Goal: Transaction & Acquisition: Purchase product/service

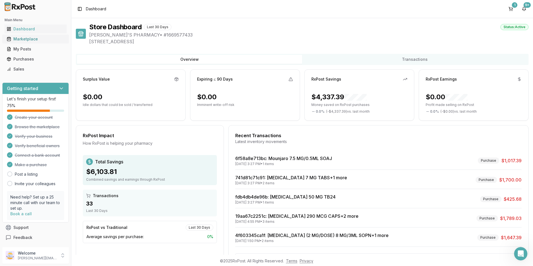
click at [29, 40] on div "Marketplace" at bounding box center [36, 39] width 58 height 6
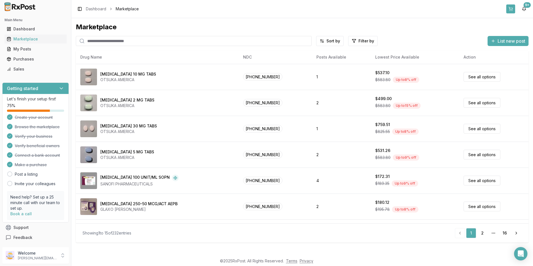
click at [513, 10] on button at bounding box center [510, 8] width 9 height 9
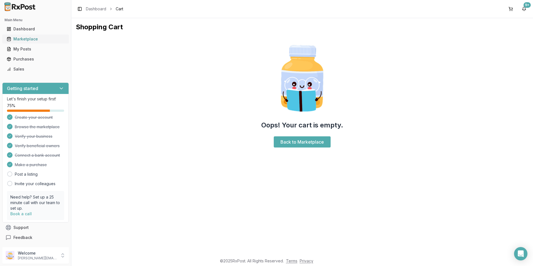
click at [35, 39] on div "Marketplace" at bounding box center [36, 39] width 58 height 6
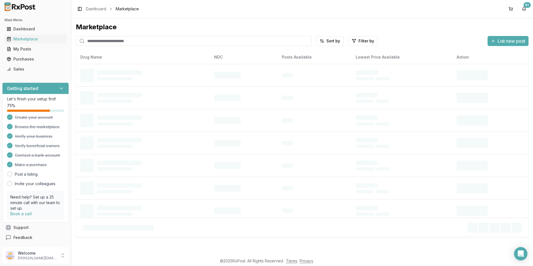
click at [93, 43] on input "search" at bounding box center [194, 41] width 236 height 10
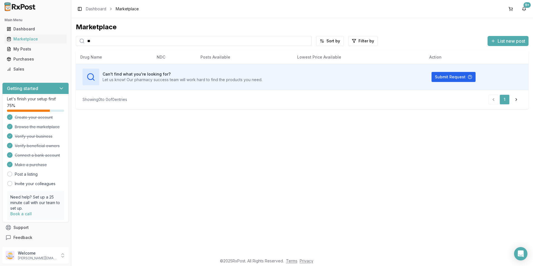
type input "*"
type input "********"
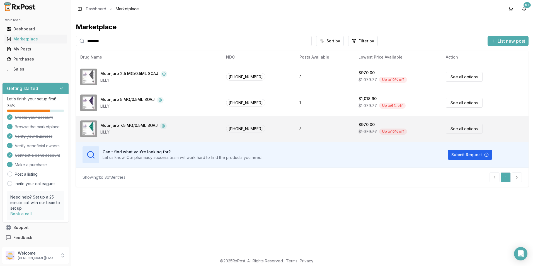
click at [384, 131] on div "Up to 10 % off" at bounding box center [393, 132] width 28 height 6
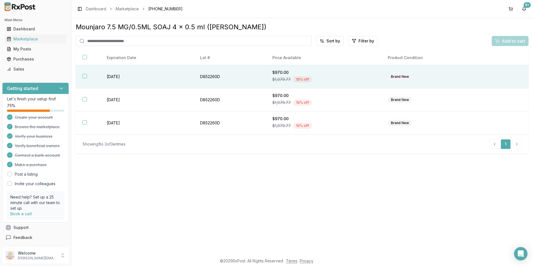
click at [86, 77] on button "button" at bounding box center [85, 76] width 4 height 4
click at [510, 40] on span "Add to cart" at bounding box center [513, 41] width 23 height 7
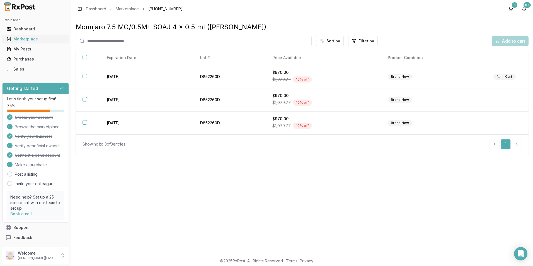
click at [32, 36] on link "Marketplace" at bounding box center [35, 39] width 62 height 10
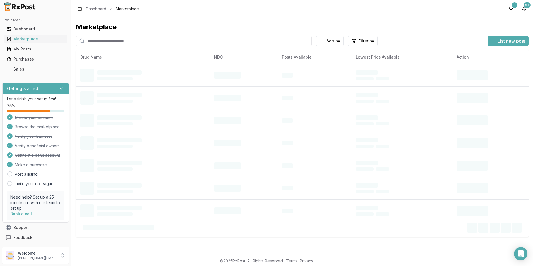
click at [106, 41] on input "search" at bounding box center [194, 41] width 236 height 10
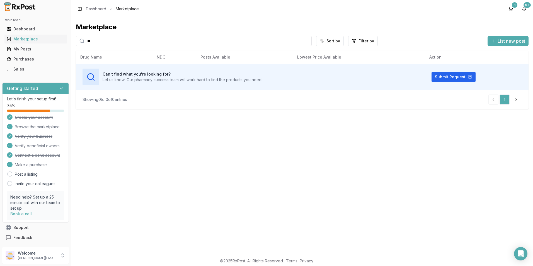
type input "*"
type input "*******"
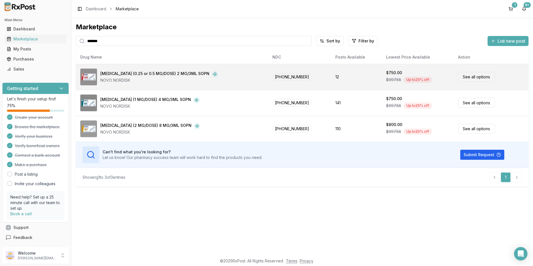
click at [163, 73] on div "[MEDICAL_DATA] (0.25 or 0.5 MG/DOSE) 2 MG/3ML SOPN" at bounding box center [154, 74] width 109 height 7
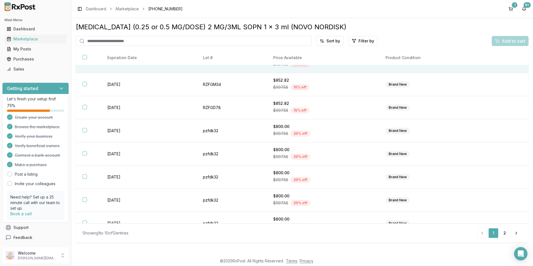
scroll to position [73, 0]
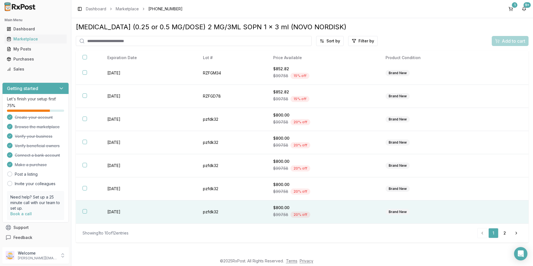
click at [85, 212] on button "button" at bounding box center [85, 211] width 4 height 4
click at [516, 41] on span "Add to cart" at bounding box center [513, 41] width 23 height 7
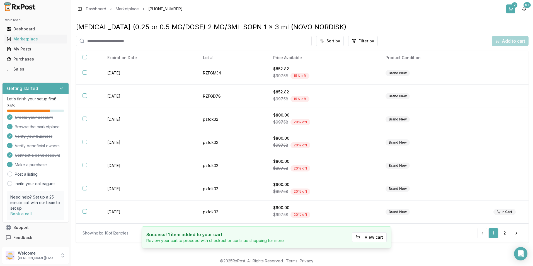
click at [513, 8] on button "2" at bounding box center [510, 8] width 9 height 9
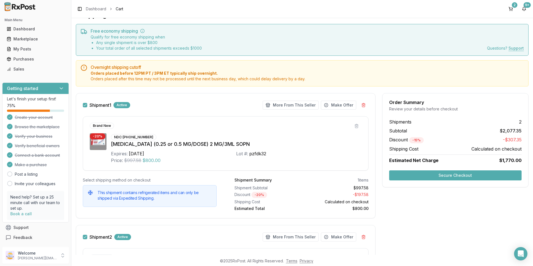
scroll to position [11, 0]
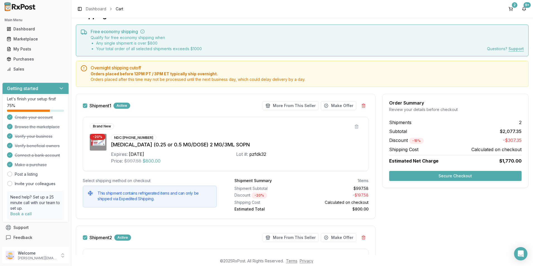
click at [417, 174] on button "Secure Checkout" at bounding box center [455, 176] width 132 height 10
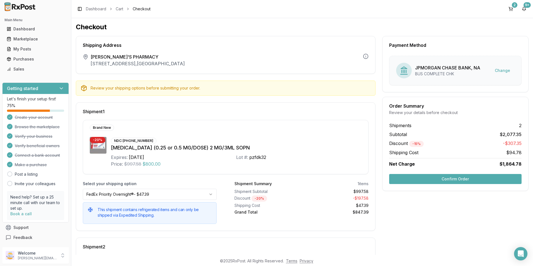
click at [416, 177] on button "Confirm Order" at bounding box center [455, 179] width 132 height 10
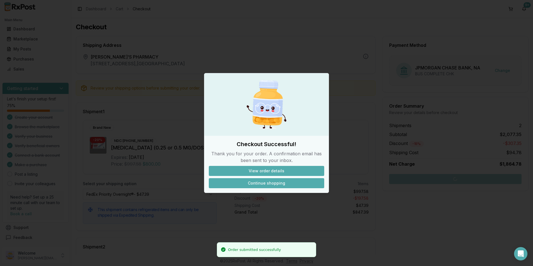
click at [257, 180] on button "Continue shopping" at bounding box center [266, 183] width 115 height 10
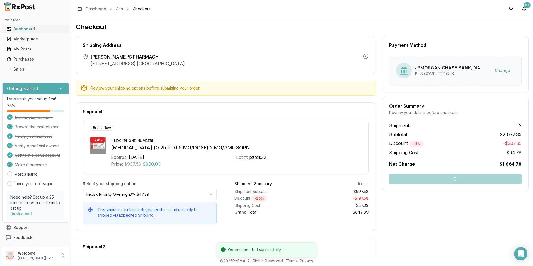
click at [25, 29] on div "Dashboard" at bounding box center [36, 29] width 58 height 6
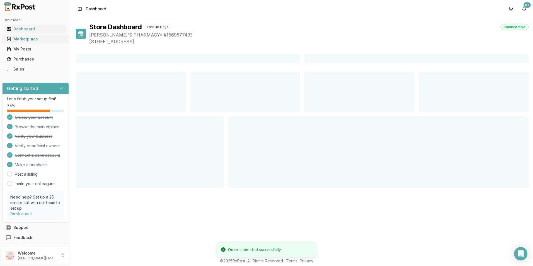
click at [22, 40] on div "Marketplace" at bounding box center [36, 39] width 58 height 6
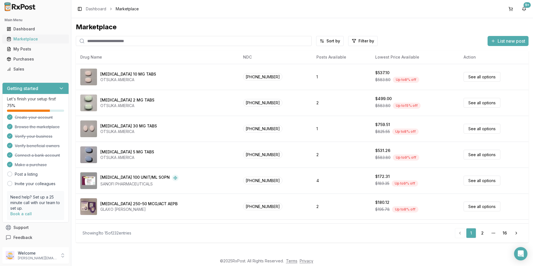
click at [2, 35] on button "Marketplace" at bounding box center [35, 39] width 67 height 9
click at [36, 26] on link "Dashboard" at bounding box center [35, 29] width 62 height 10
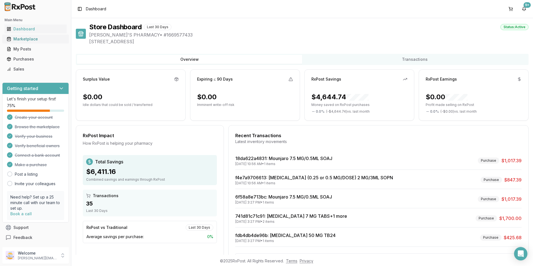
click at [28, 36] on link "Marketplace" at bounding box center [35, 39] width 62 height 10
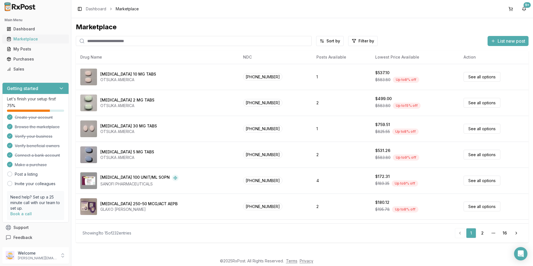
click at [27, 36] on link "Marketplace" at bounding box center [35, 39] width 62 height 10
click at [128, 40] on input "search" at bounding box center [194, 41] width 236 height 10
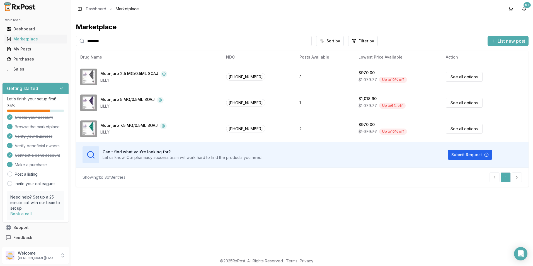
drag, startPoint x: 111, startPoint y: 34, endPoint x: 107, endPoint y: 38, distance: 5.5
click at [110, 35] on div "Marketplace ******** Sort by Filter by List new post Drug Name NDC Posts Availa…" at bounding box center [302, 105] width 453 height 164
drag, startPoint x: 106, startPoint y: 41, endPoint x: 66, endPoint y: 41, distance: 39.9
click at [66, 41] on div "Main Menu Dashboard Marketplace My Posts Purchases Sales Getting started Let's …" at bounding box center [266, 133] width 533 height 266
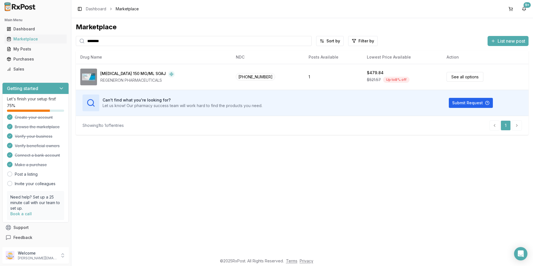
drag, startPoint x: 108, startPoint y: 40, endPoint x: 70, endPoint y: 37, distance: 37.8
click at [70, 40] on div "Main Menu Dashboard Marketplace My Posts Purchases Sales Getting started Let's …" at bounding box center [266, 133] width 533 height 266
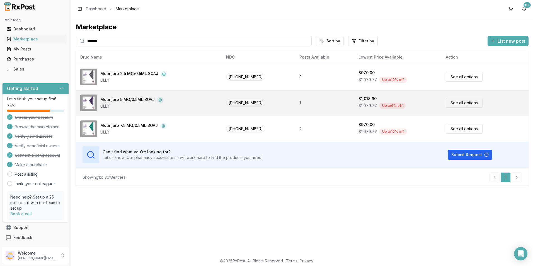
type input "*******"
click at [465, 105] on link "See all options" at bounding box center [464, 103] width 37 height 10
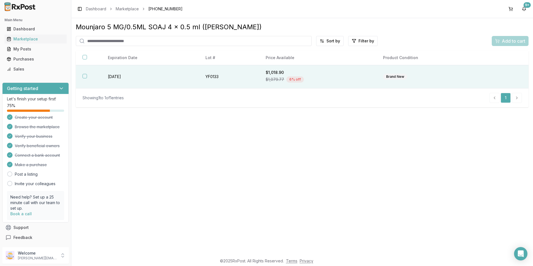
click at [85, 76] on button "button" at bounding box center [85, 76] width 4 height 4
click at [497, 38] on div "Add to cart" at bounding box center [510, 41] width 30 height 7
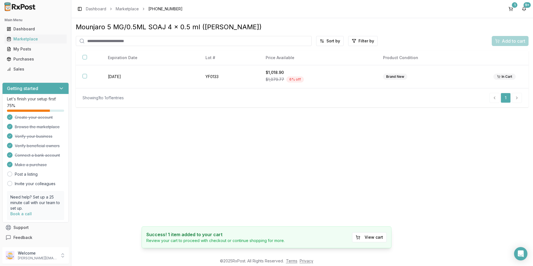
drag, startPoint x: 115, startPoint y: 43, endPoint x: 110, endPoint y: 43, distance: 5.1
click at [115, 43] on input "search" at bounding box center [194, 41] width 236 height 10
type input "****"
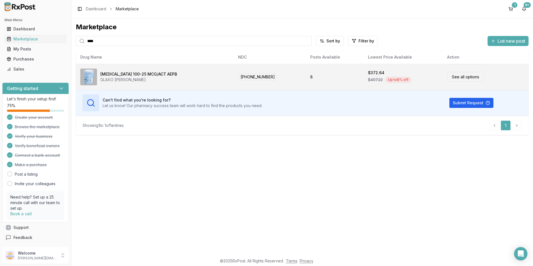
click at [130, 78] on div "GLAXO [PERSON_NAME]" at bounding box center [138, 80] width 77 height 6
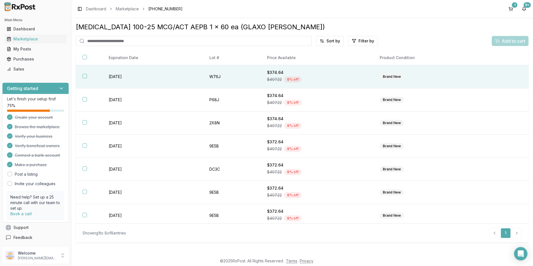
click at [85, 73] on th at bounding box center [89, 76] width 26 height 23
click at [510, 42] on span "Add to cart" at bounding box center [513, 41] width 23 height 7
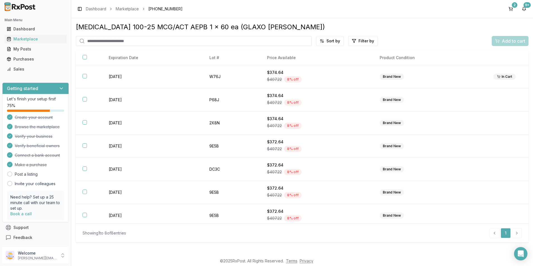
click at [92, 40] on input "search" at bounding box center [194, 41] width 236 height 10
type input "**"
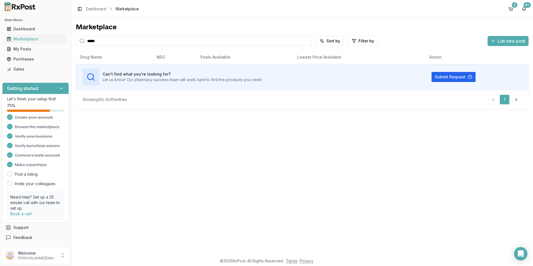
drag, startPoint x: 103, startPoint y: 43, endPoint x: 71, endPoint y: 37, distance: 32.6
click at [71, 37] on div "Marketplace ***** Sort by Filter by List new post Drug Name NDC Posts Available…" at bounding box center [302, 136] width 462 height 237
type input "*******"
click at [512, 9] on button "2" at bounding box center [510, 8] width 9 height 9
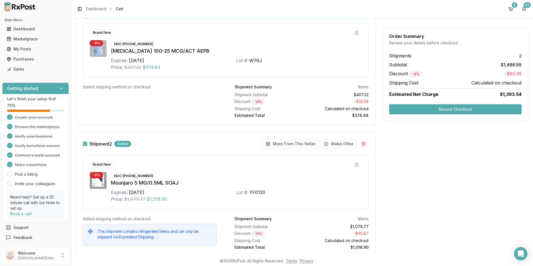
scroll to position [115, 0]
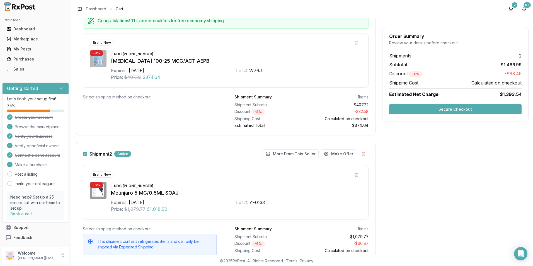
click at [423, 111] on button "Secure Checkout" at bounding box center [455, 109] width 132 height 10
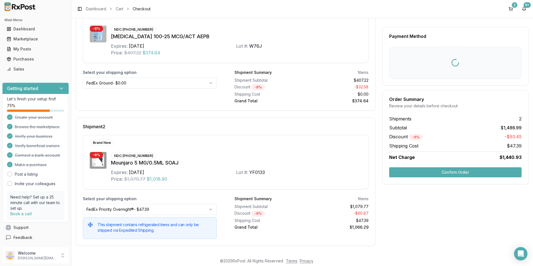
scroll to position [4, 0]
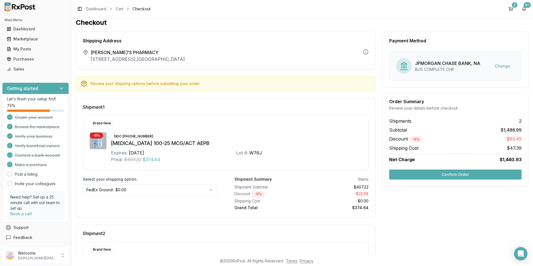
click at [424, 175] on button "Confirm Order" at bounding box center [455, 175] width 132 height 10
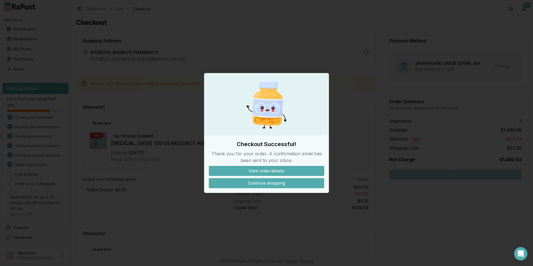
click at [284, 185] on button "Continue shopping" at bounding box center [266, 183] width 115 height 10
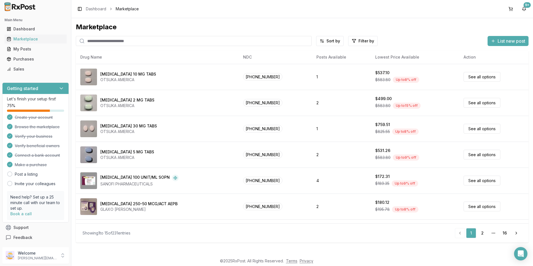
click at [245, 11] on div "Toggle Sidebar Dashboard Marketplace 9+" at bounding box center [302, 9] width 462 height 18
